Goal: Task Accomplishment & Management: Complete application form

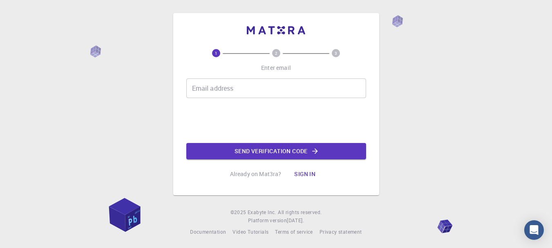
click at [223, 97] on input "Email address" at bounding box center [276, 88] width 180 height 20
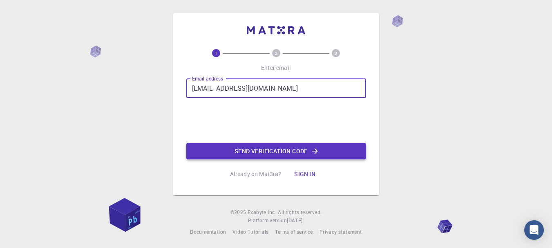
type input "[EMAIL_ADDRESS][DOMAIN_NAME]"
click at [278, 153] on button "Send verification code" at bounding box center [276, 151] width 180 height 16
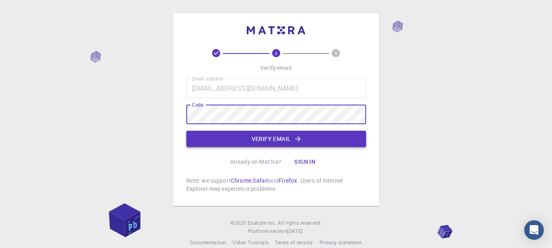
click at [266, 141] on button "Verify email" at bounding box center [276, 139] width 180 height 16
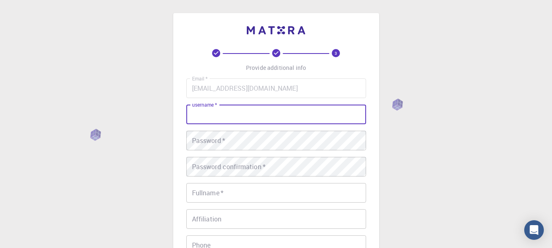
click at [252, 108] on input "username   *" at bounding box center [276, 115] width 180 height 20
type input "[PERSON_NAME]"
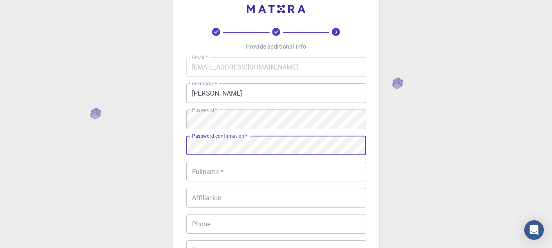
scroll to position [41, 0]
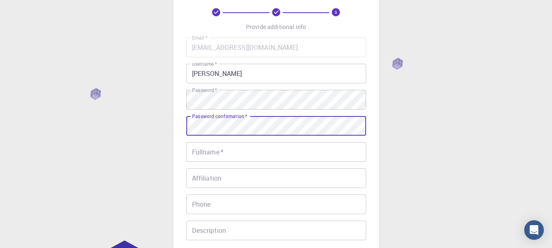
click at [243, 150] on input "Fullname   *" at bounding box center [276, 152] width 180 height 20
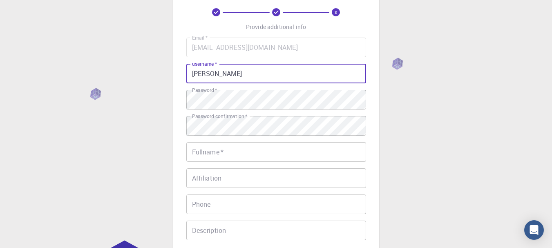
drag, startPoint x: 267, startPoint y: 74, endPoint x: 177, endPoint y: 65, distance: 89.9
click at [177, 65] on div "3 Provide additional info Email   * [EMAIL_ADDRESS][DOMAIN_NAME] Email   * user…" at bounding box center [276, 146] width 206 height 349
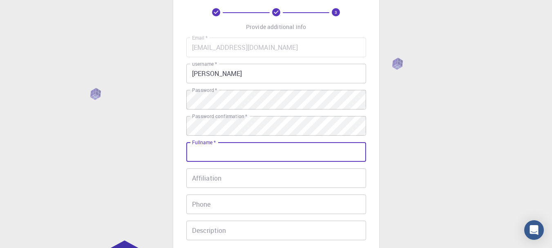
click at [227, 155] on input "Fullname   *" at bounding box center [276, 152] width 180 height 20
paste input "[PERSON_NAME]"
type input "[PERSON_NAME]"
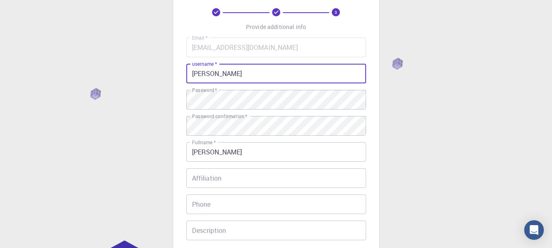
drag, startPoint x: 268, startPoint y: 69, endPoint x: 228, endPoint y: 73, distance: 40.6
click at [228, 73] on input "[PERSON_NAME]" at bounding box center [276, 74] width 180 height 20
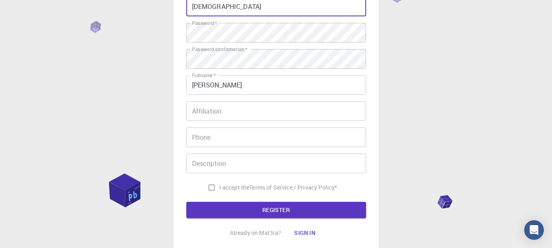
scroll to position [123, 0]
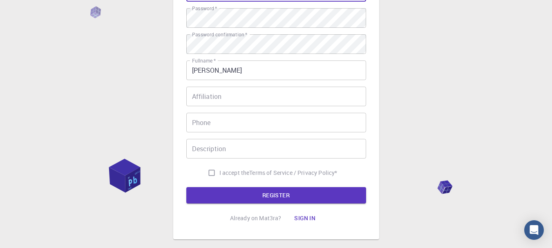
type input "[DEMOGRAPHIC_DATA]"
click at [215, 173] on input "I accept the Terms of Service / Privacy Policy *" at bounding box center [212, 173] width 16 height 16
checkbox input "true"
click at [250, 195] on button "REGISTER" at bounding box center [276, 195] width 180 height 16
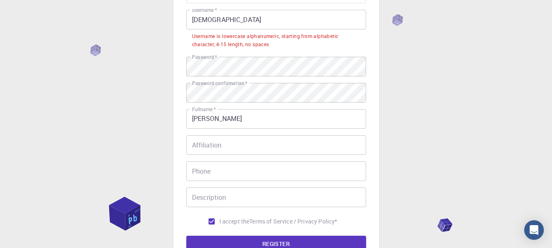
scroll to position [82, 0]
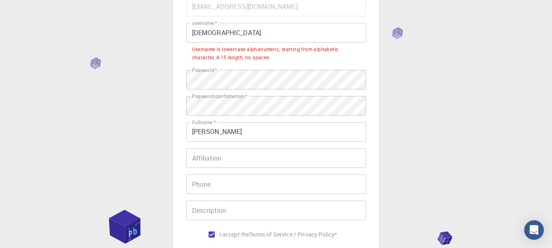
click at [199, 33] on input "[DEMOGRAPHIC_DATA]" at bounding box center [276, 33] width 180 height 20
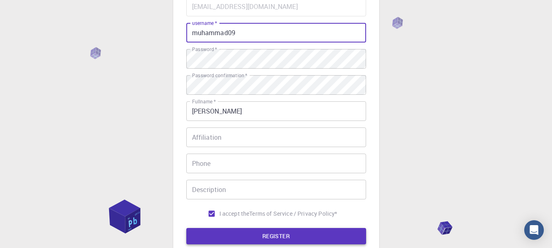
type input "muhammad09"
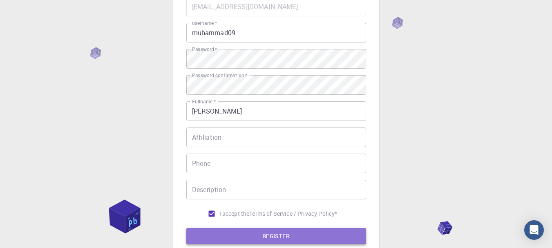
click at [270, 235] on button "REGISTER" at bounding box center [276, 236] width 180 height 16
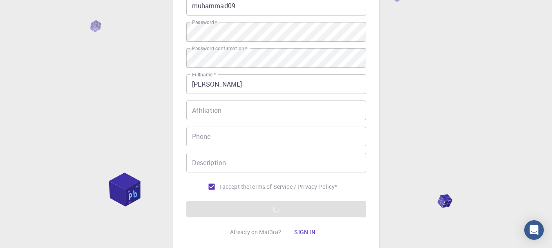
scroll to position [123, 0]
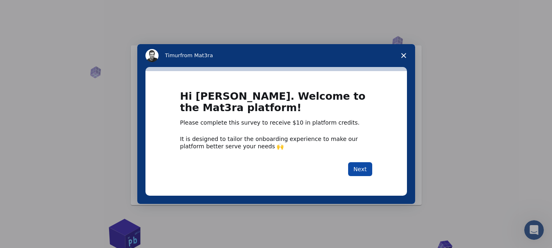
click at [364, 165] on button "Next" at bounding box center [360, 169] width 24 height 14
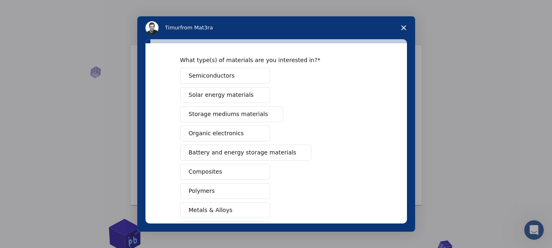
scroll to position [41, 0]
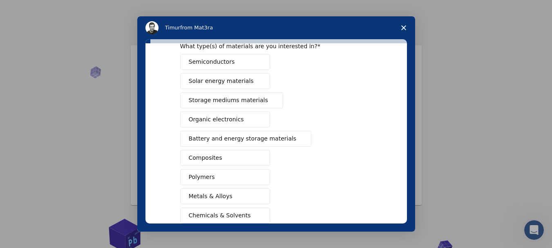
click at [249, 62] on button "Semiconductors" at bounding box center [225, 62] width 90 height 16
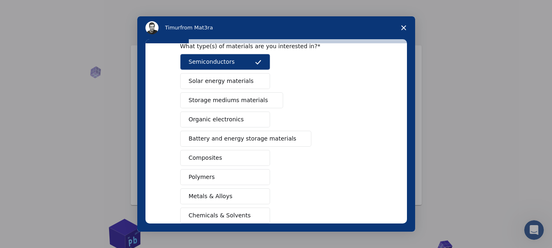
click at [247, 102] on span "Storage mediums materials" at bounding box center [228, 100] width 79 height 9
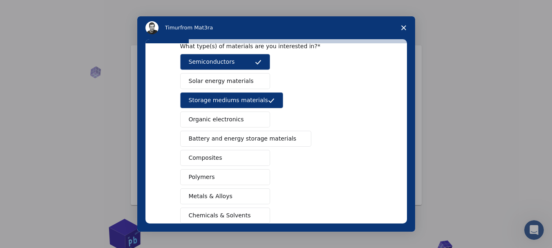
click at [249, 139] on span "Battery and energy storage materials" at bounding box center [243, 138] width 108 height 9
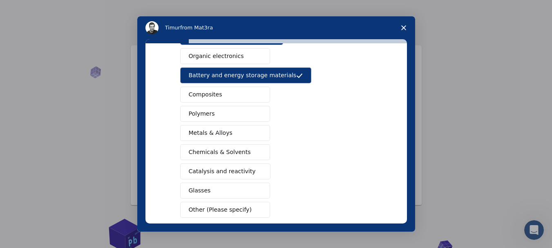
scroll to position [123, 0]
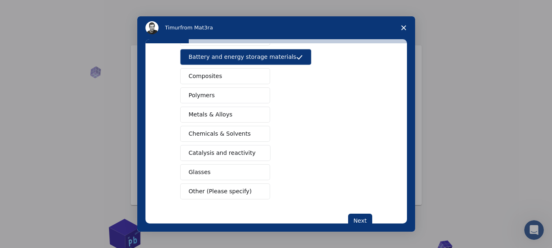
click at [242, 191] on button "Other (Please specify)" at bounding box center [225, 191] width 90 height 16
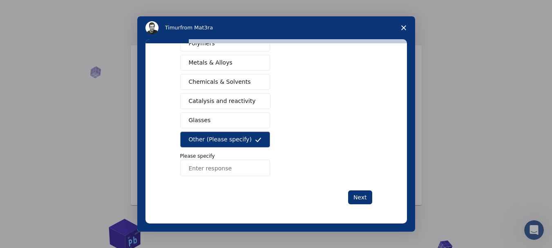
scroll to position [175, 0]
click at [247, 172] on input "Enter response" at bounding box center [225, 167] width 90 height 16
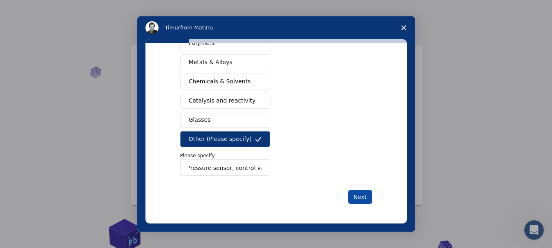
type input "Pressure sensor, control valve"
click at [350, 196] on button "Next" at bounding box center [360, 197] width 24 height 14
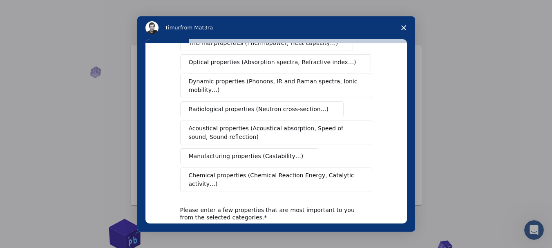
scroll to position [163, 0]
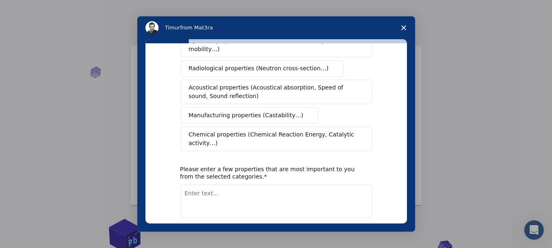
click at [403, 28] on polygon "Close survey" at bounding box center [403, 27] width 5 height 5
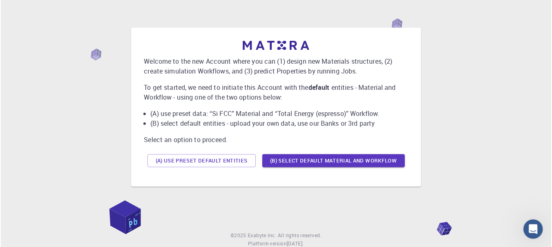
scroll to position [43, 0]
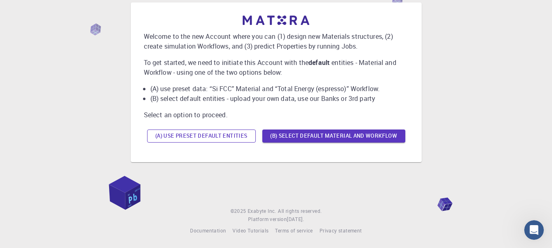
click at [214, 138] on button "(A) Use preset default entities" at bounding box center [201, 135] width 109 height 13
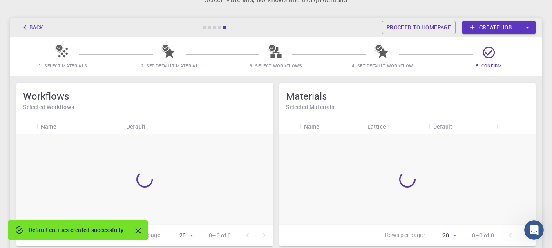
scroll to position [48, 0]
